Goal: Check status

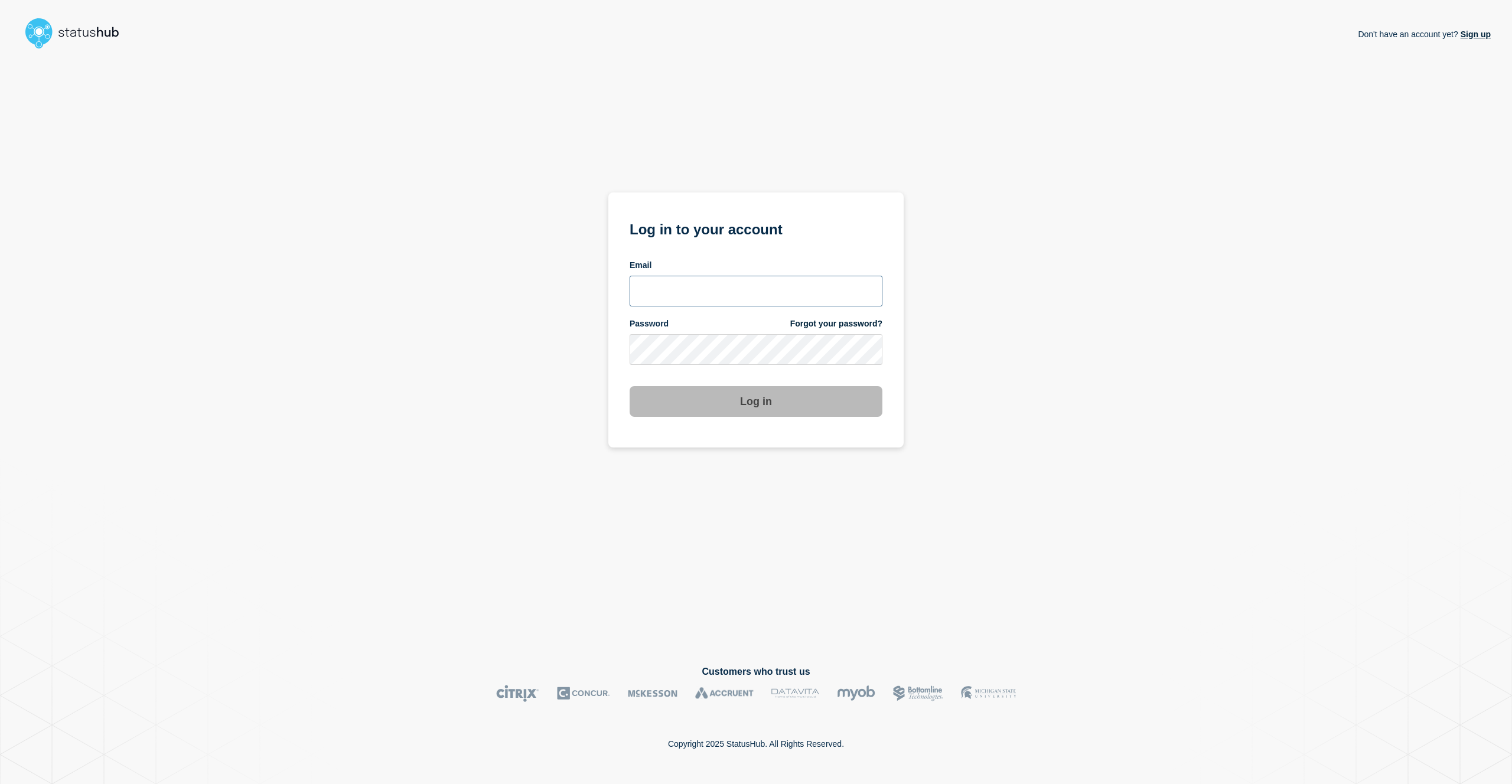
click at [735, 292] on input "email input" at bounding box center [756, 291] width 253 height 30
type input "[EMAIL_ADDRESS][PERSON_NAME][DOMAIN_NAME]"
click at [630, 386] on button "Log in" at bounding box center [756, 401] width 253 height 30
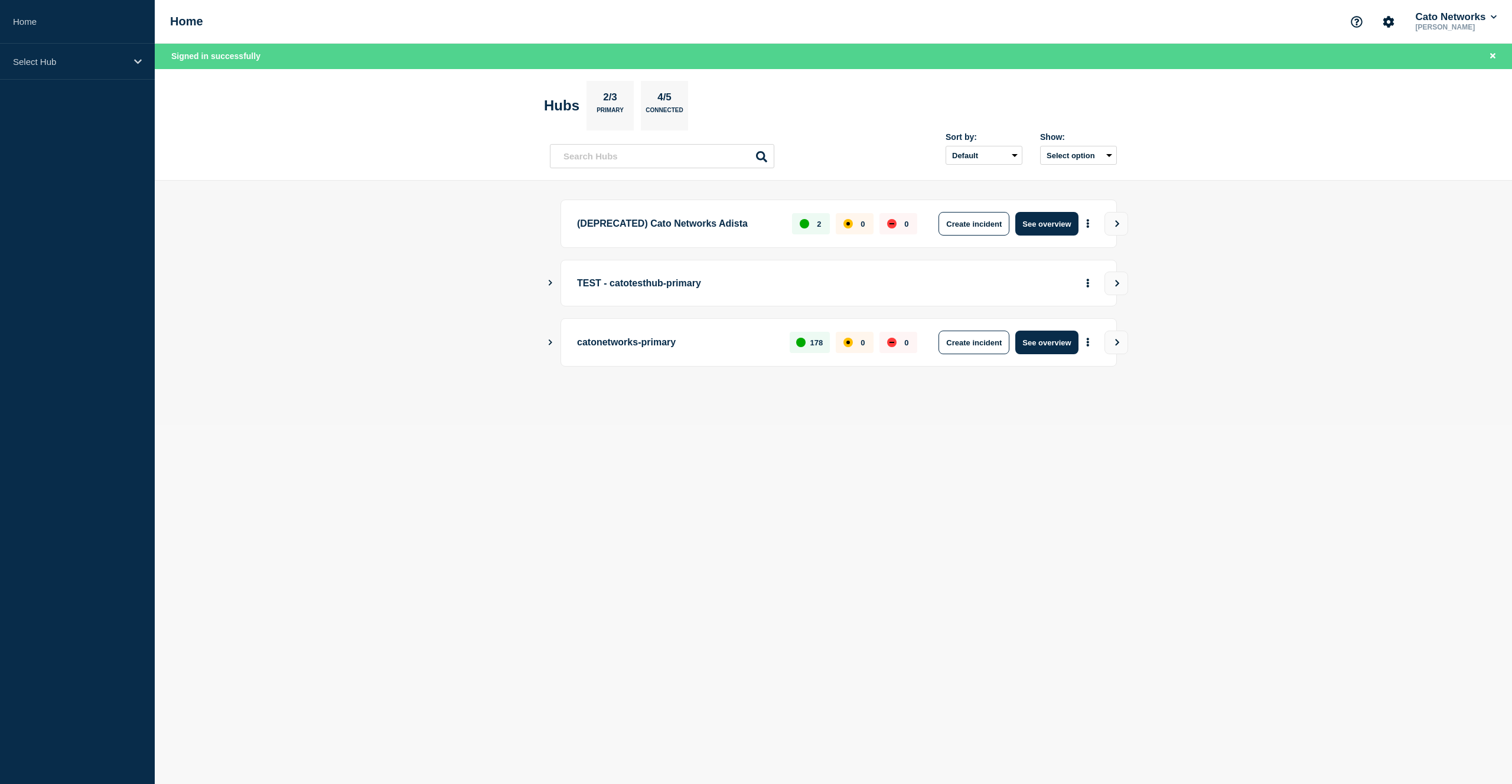
click at [554, 284] on icon "Show Connected Hubs" at bounding box center [550, 282] width 8 height 6
click at [1042, 342] on button "See overview" at bounding box center [1046, 342] width 63 height 24
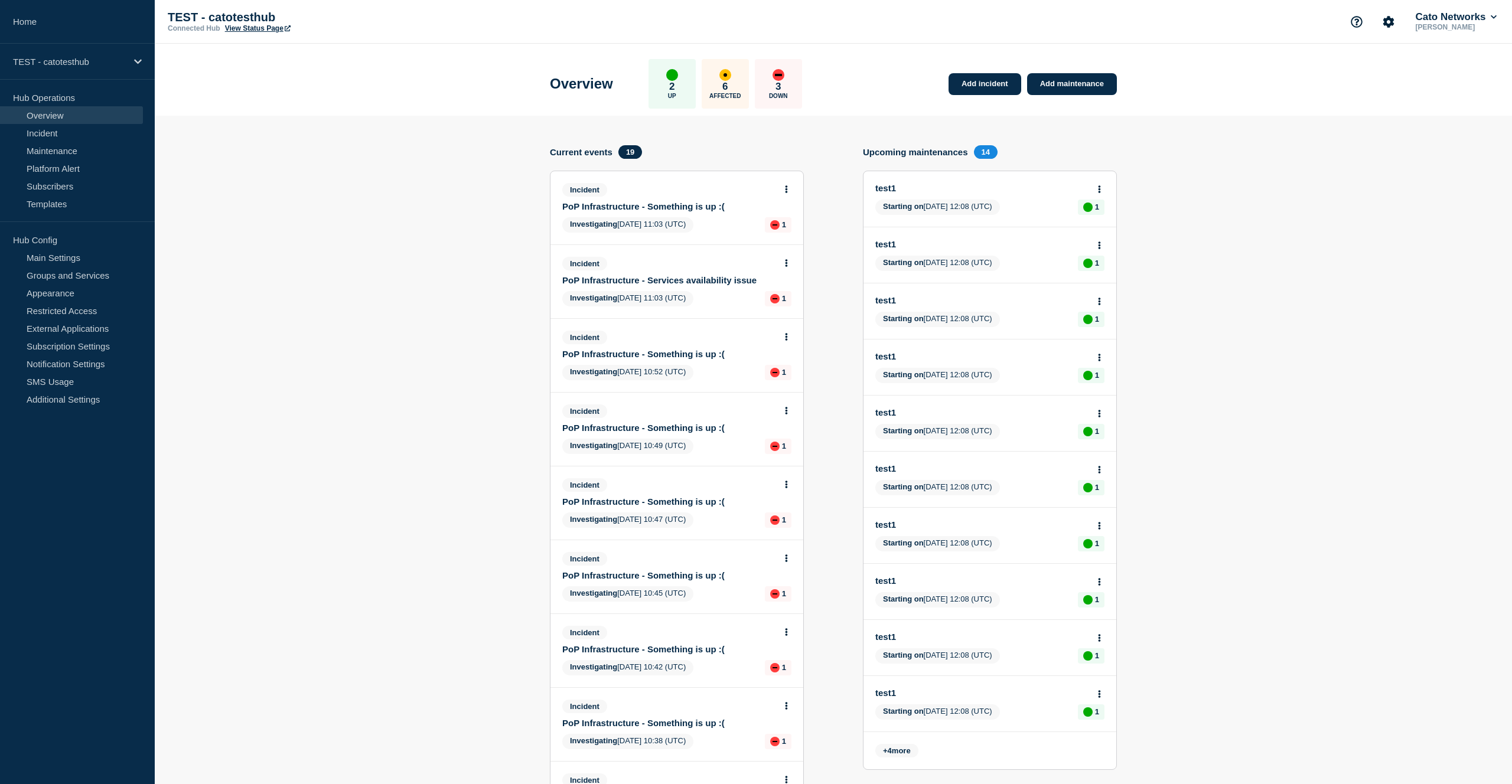
click at [773, 190] on div "Incident" at bounding box center [671, 190] width 219 height 14
click at [790, 190] on button at bounding box center [786, 189] width 10 height 10
click at [630, 207] on link "PoP Infrastructure - Something is up :(" at bounding box center [669, 206] width 213 height 10
click at [784, 190] on button at bounding box center [786, 189] width 10 height 10
click at [782, 221] on body "Home TEST - catotesthub Hub Operations Overview Incident Maintenance Platform A…" at bounding box center [756, 392] width 1512 height 784
